Goal: Task Accomplishment & Management: Use online tool/utility

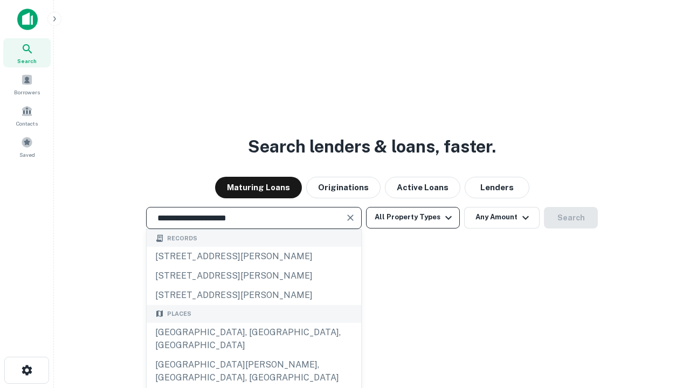
click at [253, 355] on div "[GEOGRAPHIC_DATA], [GEOGRAPHIC_DATA], [GEOGRAPHIC_DATA]" at bounding box center [254, 339] width 215 height 32
click at [413, 217] on button "All Property Types" at bounding box center [413, 218] width 94 height 22
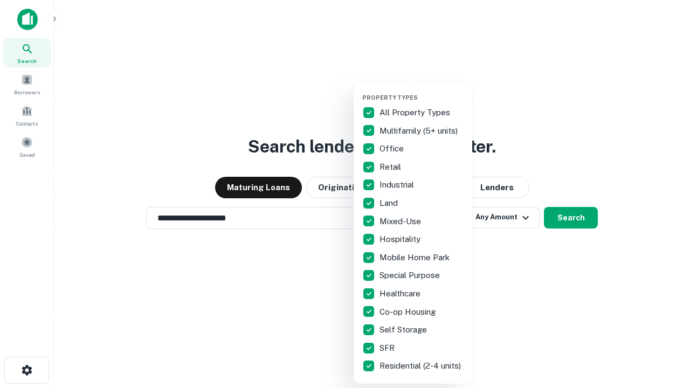
type input "**********"
click at [422, 91] on button "button" at bounding box center [421, 91] width 119 height 1
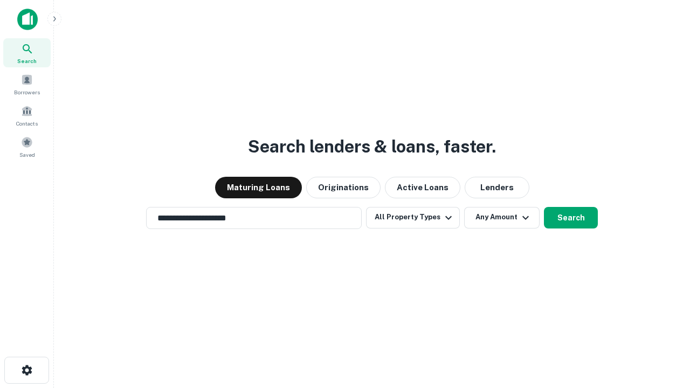
scroll to position [6, 130]
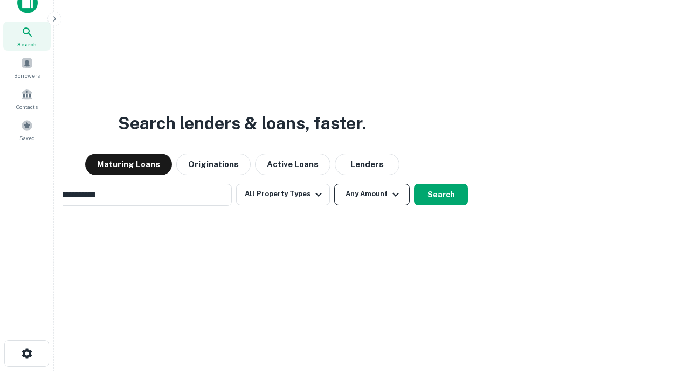
click at [334, 184] on button "Any Amount" at bounding box center [371, 195] width 75 height 22
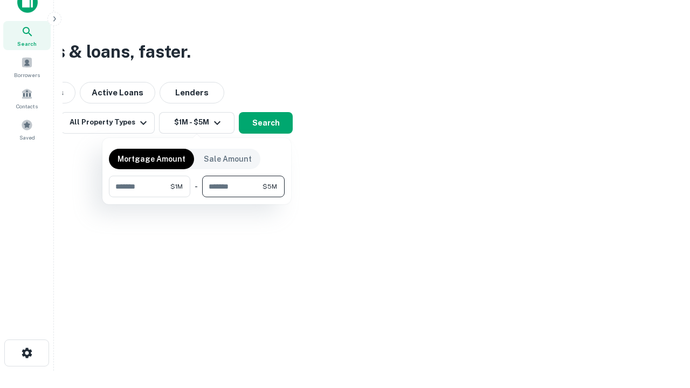
type input "*******"
click at [197, 197] on button "button" at bounding box center [197, 197] width 176 height 1
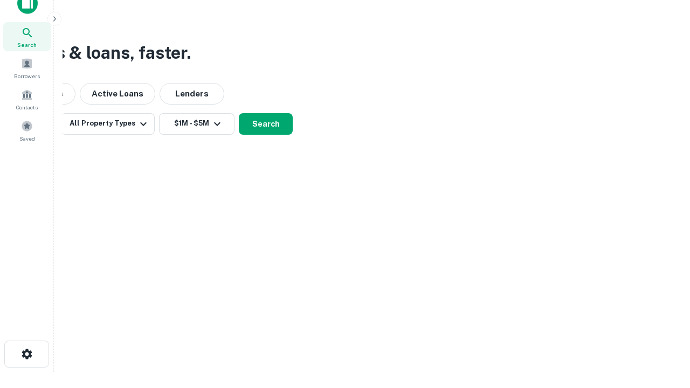
scroll to position [6, 199]
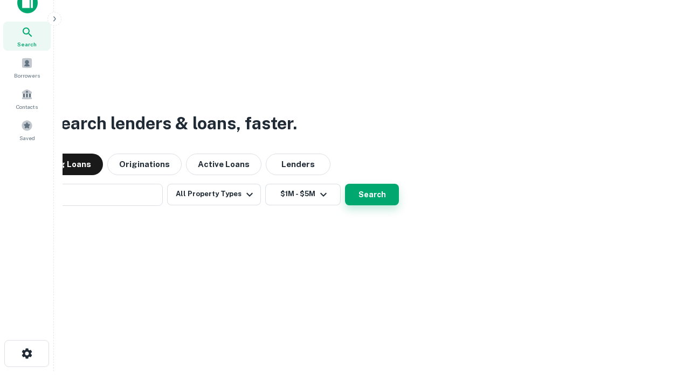
click at [345, 184] on button "Search" at bounding box center [372, 195] width 54 height 22
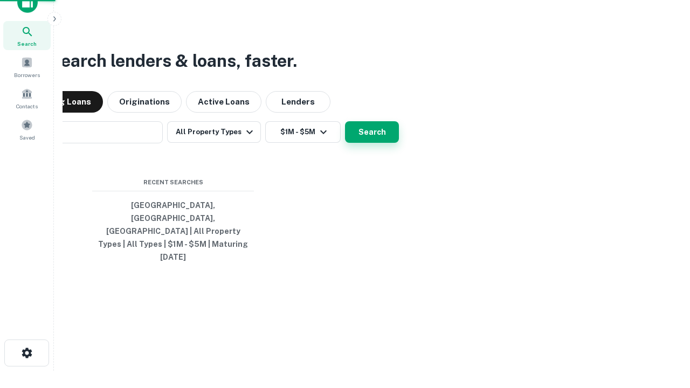
scroll to position [29, 305]
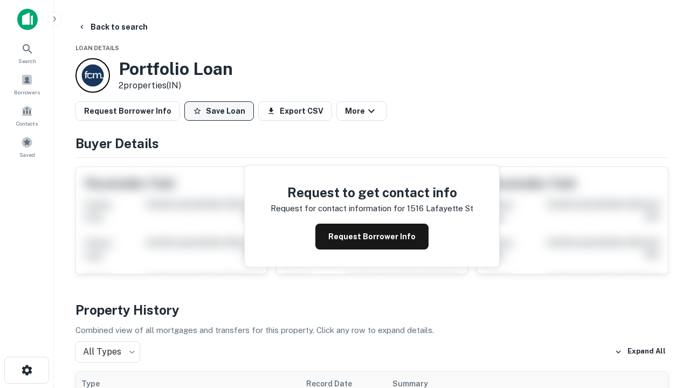
click at [219, 111] on button "Save Loan" at bounding box center [219, 110] width 70 height 19
click at [222, 111] on button "Loan Saved" at bounding box center [221, 110] width 74 height 19
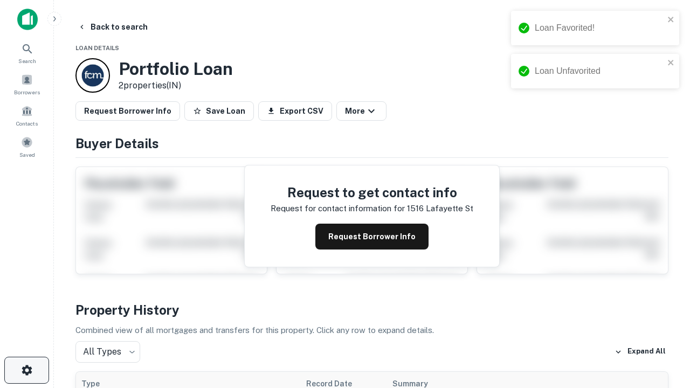
click at [26, 370] on icon "button" at bounding box center [26, 370] width 13 height 13
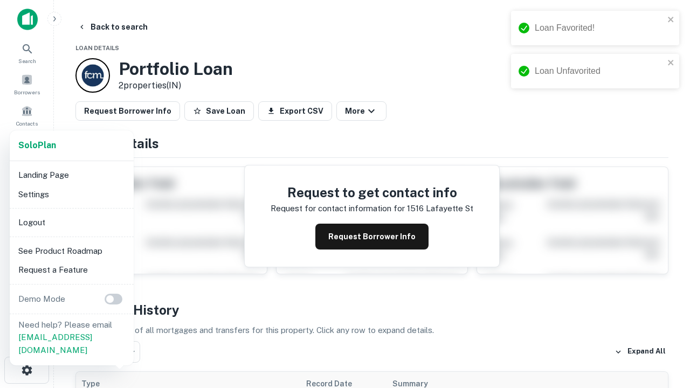
click at [71, 222] on li "Logout" at bounding box center [71, 222] width 115 height 19
